Goal: Navigation & Orientation: Find specific page/section

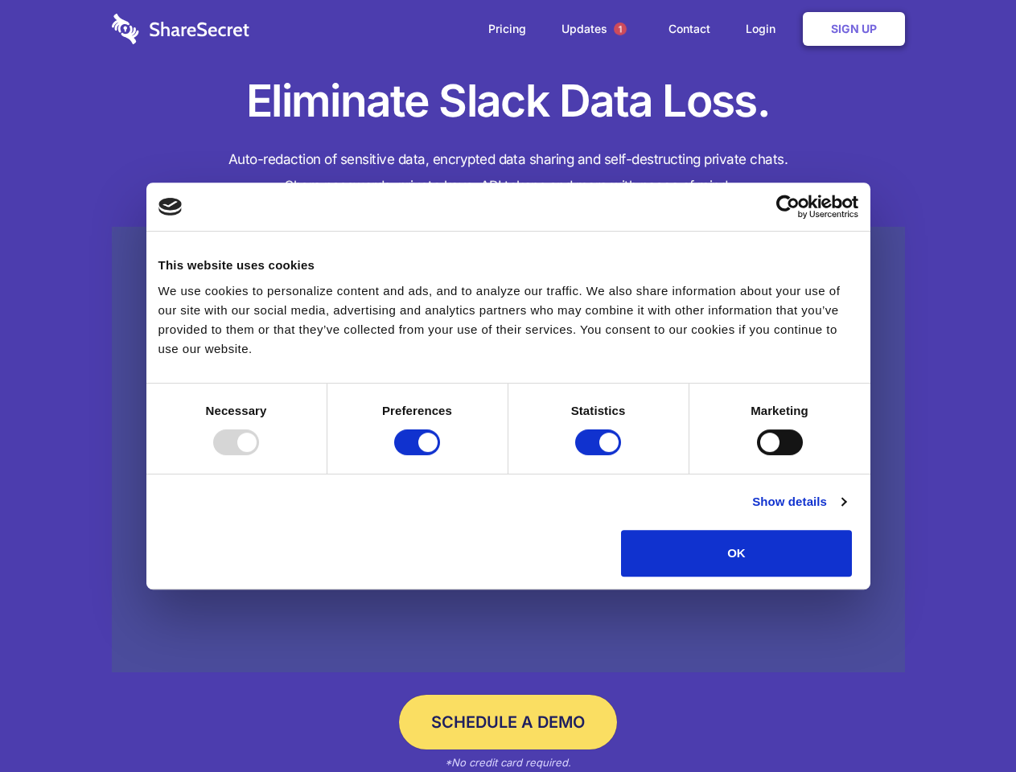
click at [259, 455] on div at bounding box center [236, 443] width 46 height 26
click at [440, 455] on input "Preferences" at bounding box center [417, 443] width 46 height 26
checkbox input "false"
click at [600, 455] on input "Statistics" at bounding box center [598, 443] width 46 height 26
checkbox input "false"
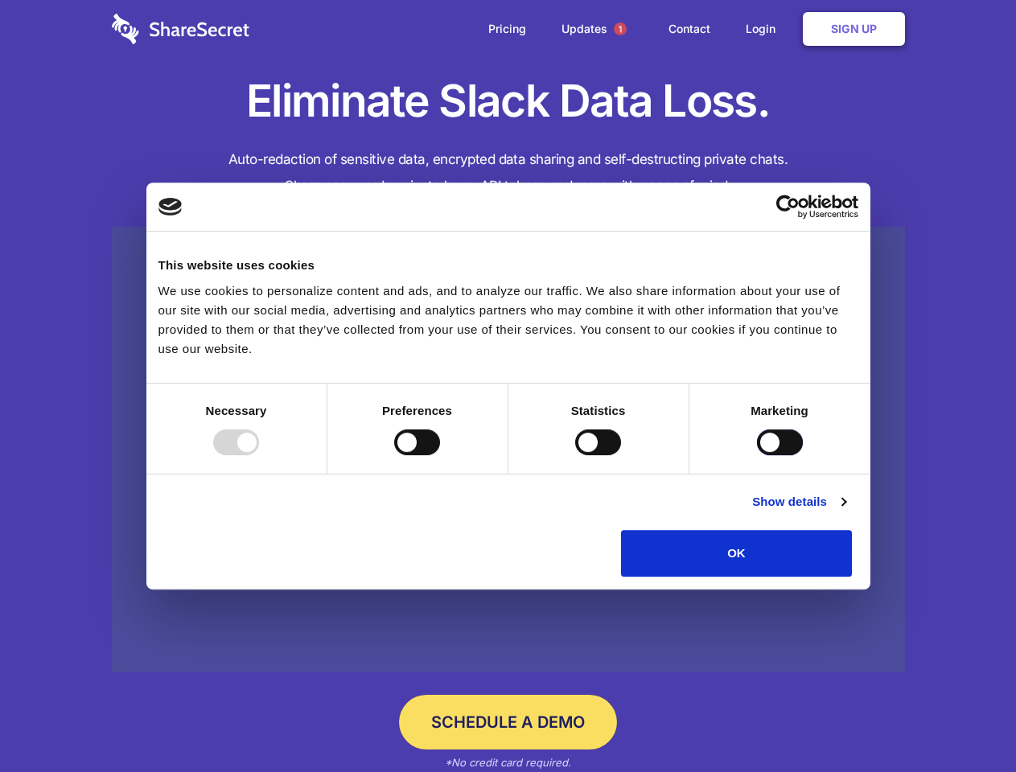
click at [757, 455] on input "Marketing" at bounding box center [780, 443] width 46 height 26
checkbox input "true"
click at [846, 512] on link "Show details" at bounding box center [798, 501] width 93 height 19
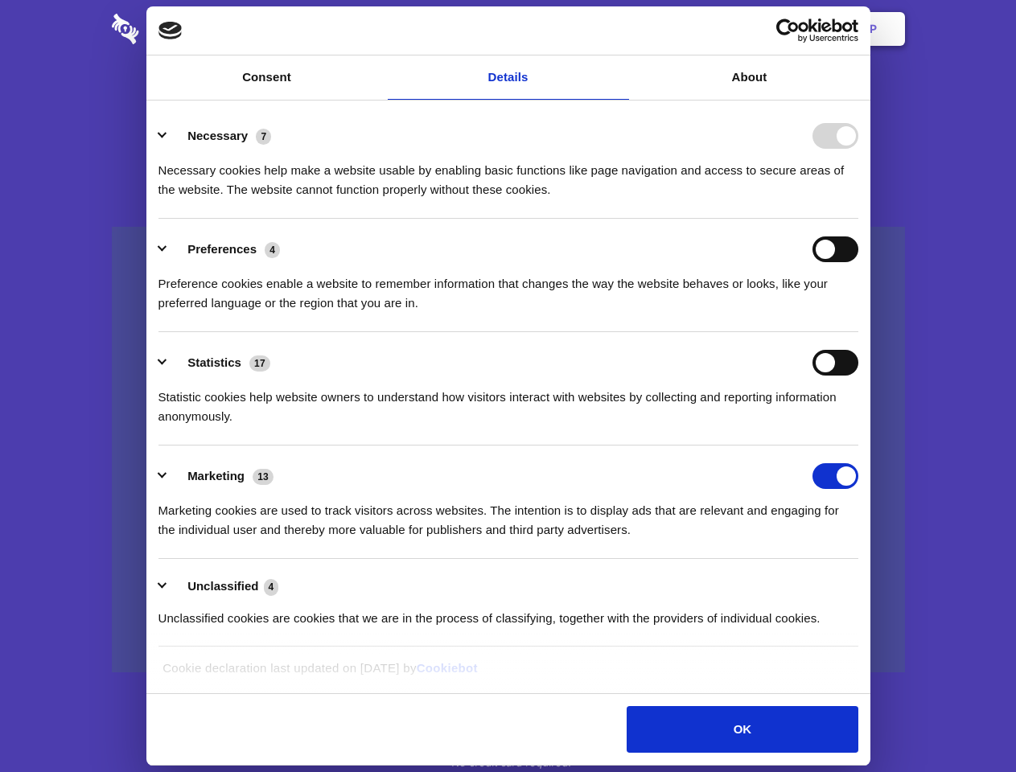
click at [859, 219] on li "Necessary 7 Necessary cookies help make a website usable by enabling basic func…" at bounding box center [509, 161] width 700 height 113
click at [620, 29] on span "1" at bounding box center [620, 29] width 13 height 13
